Goal: Find specific page/section: Find specific page/section

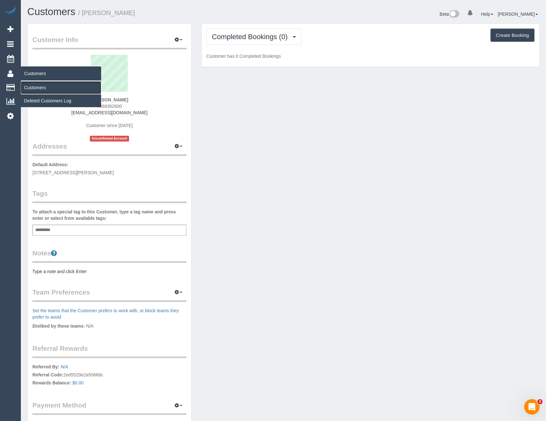
click at [38, 88] on link "Customers" at bounding box center [61, 87] width 80 height 13
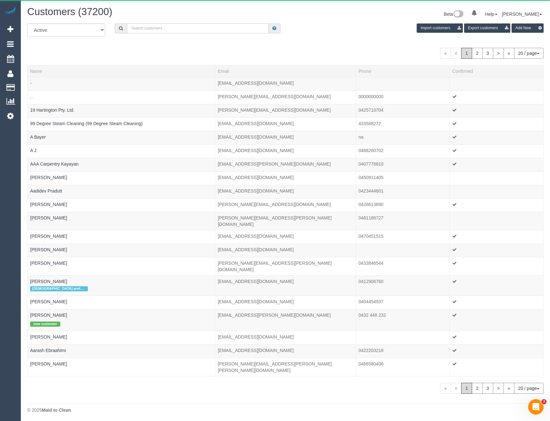
click at [183, 30] on input "text" at bounding box center [198, 28] width 142 height 10
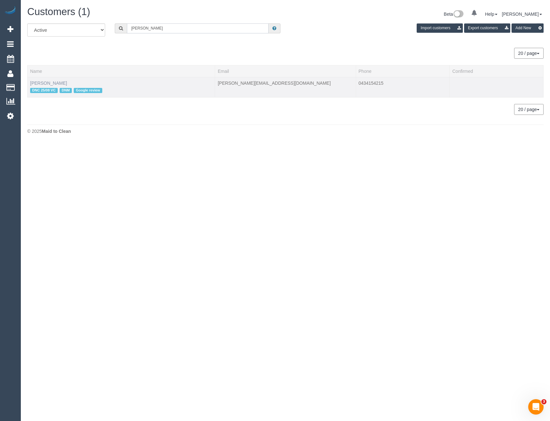
type input "[PERSON_NAME]"
click at [52, 83] on link "[PERSON_NAME]" at bounding box center [48, 83] width 37 height 5
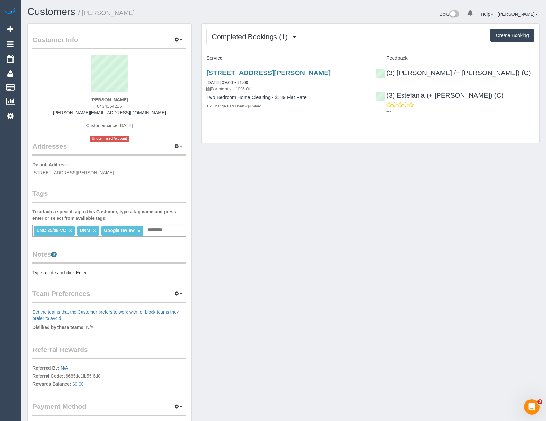
drag, startPoint x: 126, startPoint y: 106, endPoint x: 99, endPoint y: 107, distance: 26.7
click at [99, 107] on div "[PERSON_NAME] 0434154215 [PERSON_NAME][EMAIL_ADDRESS][DOMAIN_NAME] Customer sin…" at bounding box center [109, 98] width 154 height 87
copy span "434154215"
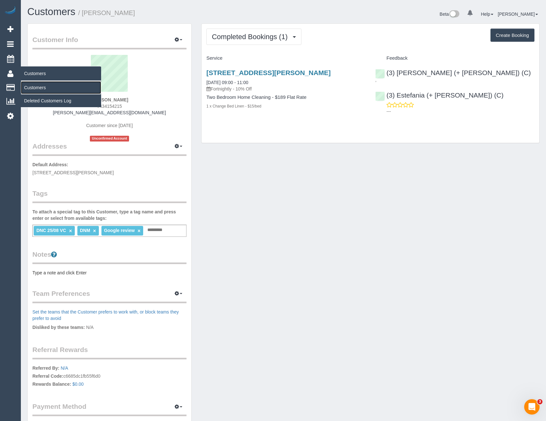
click at [28, 88] on link "Customers" at bounding box center [61, 87] width 80 height 13
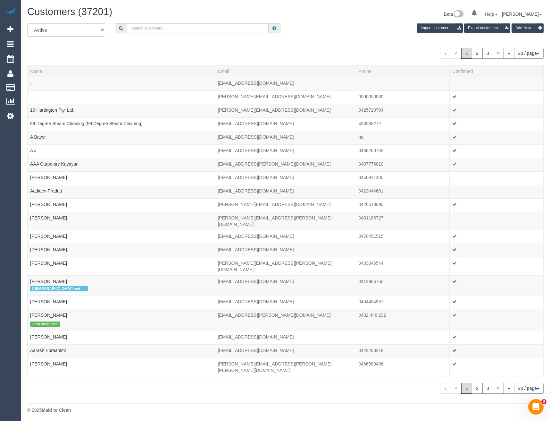
click at [170, 28] on input "text" at bounding box center [198, 28] width 142 height 10
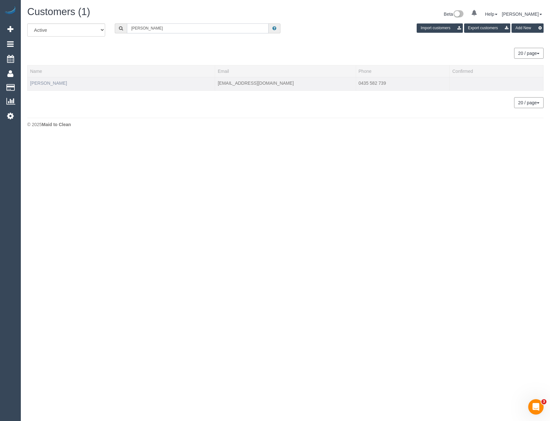
type input "[PERSON_NAME]"
click at [58, 83] on link "[PERSON_NAME]" at bounding box center [48, 83] width 37 height 5
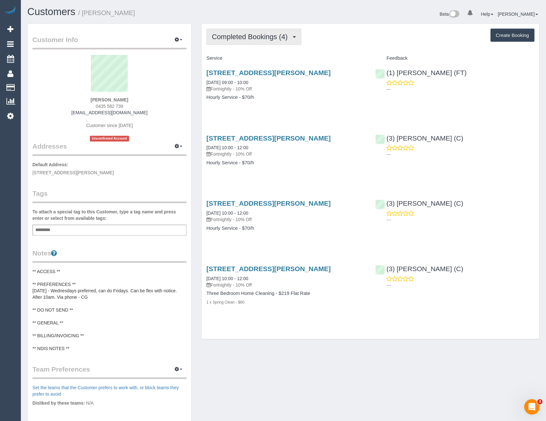
click at [289, 38] on span "Completed Bookings (4)" at bounding box center [251, 37] width 79 height 8
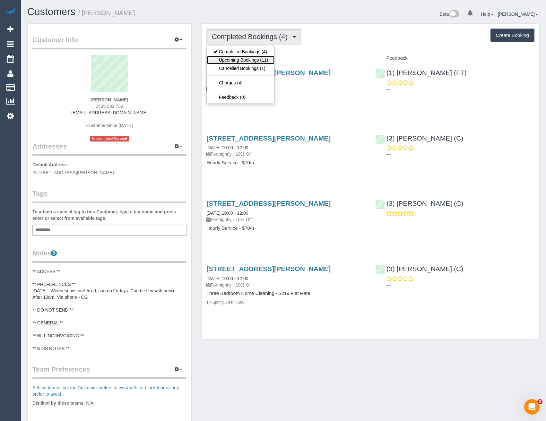
click at [269, 62] on link "Upcoming Bookings (11)" at bounding box center [241, 60] width 68 height 8
